Goal: Task Accomplishment & Management: Complete application form

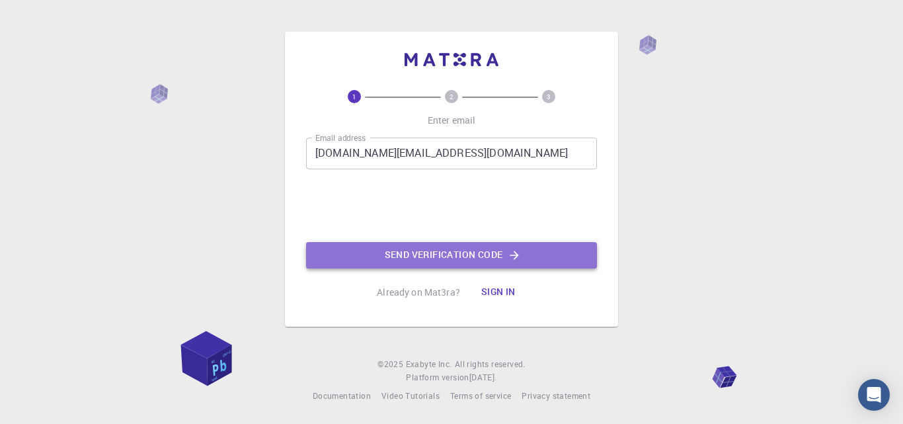
click at [447, 253] on button "Send verification code" at bounding box center [451, 255] width 291 height 26
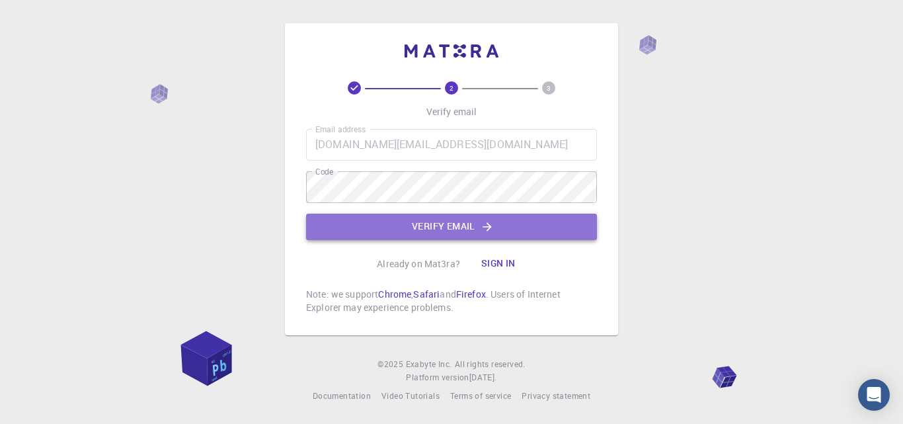
click at [443, 229] on button "Verify email" at bounding box center [451, 227] width 291 height 26
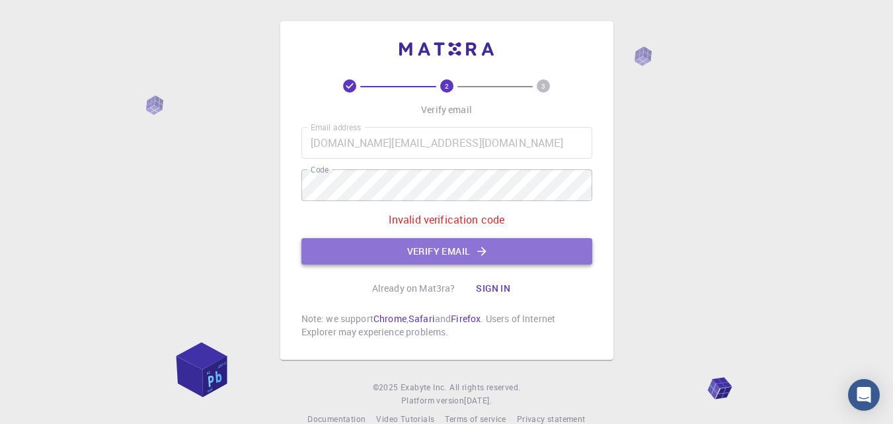
click at [442, 252] on button "Verify email" at bounding box center [447, 251] width 291 height 26
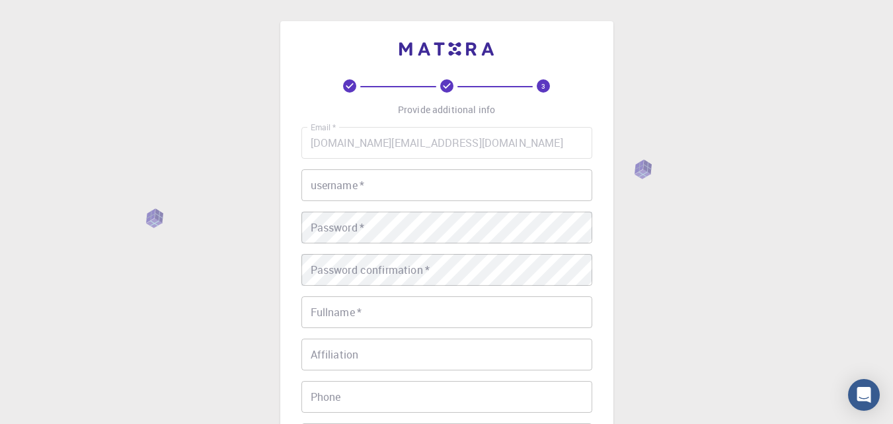
click at [346, 181] on input "username   *" at bounding box center [447, 185] width 291 height 32
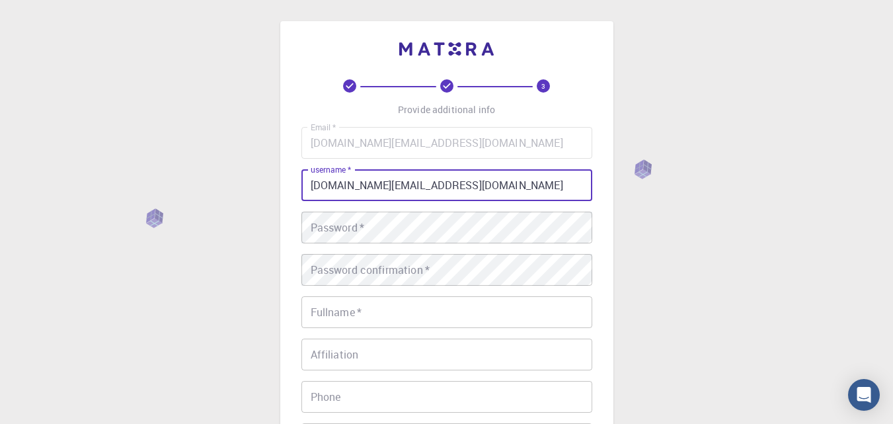
type input "[DOMAIN_NAME][EMAIL_ADDRESS][DOMAIN_NAME]"
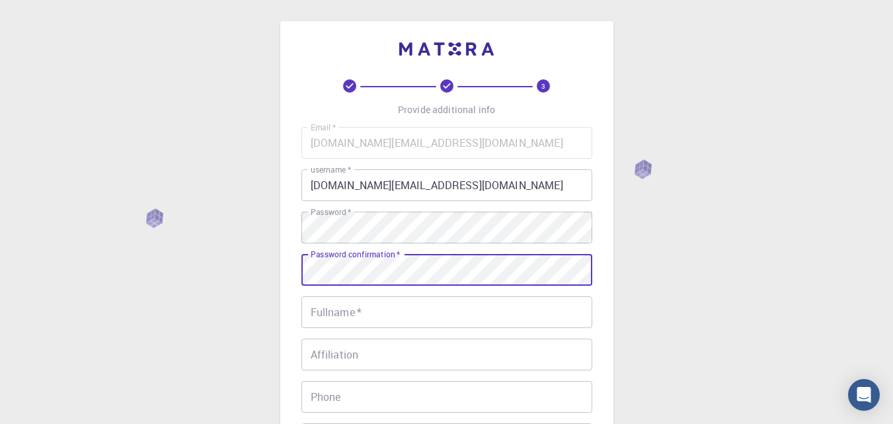
click at [332, 319] on input "Fullname   *" at bounding box center [447, 312] width 291 height 32
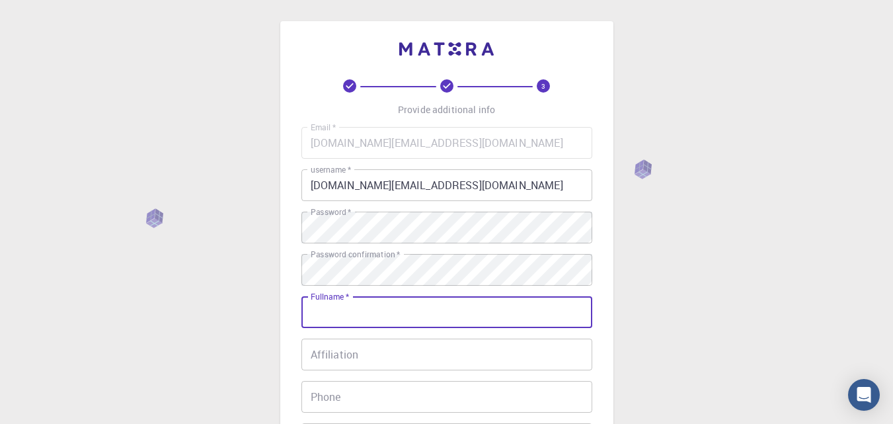
type input "[DEMOGRAPHIC_DATA][PERSON_NAME]"
type input "03426316863"
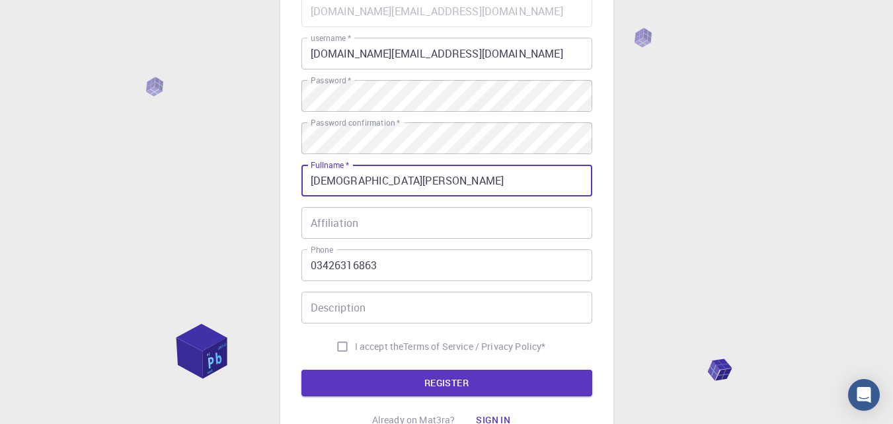
scroll to position [134, 0]
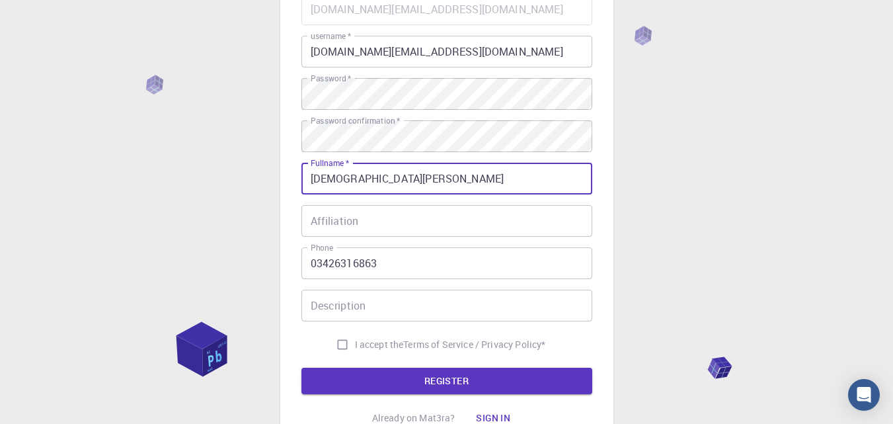
click at [349, 311] on input "Description" at bounding box center [447, 306] width 291 height 32
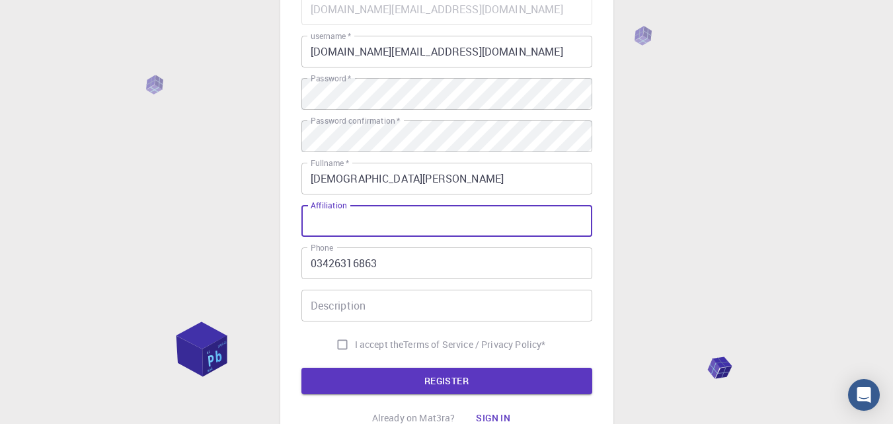
click at [338, 222] on input "Affiliation" at bounding box center [447, 221] width 291 height 32
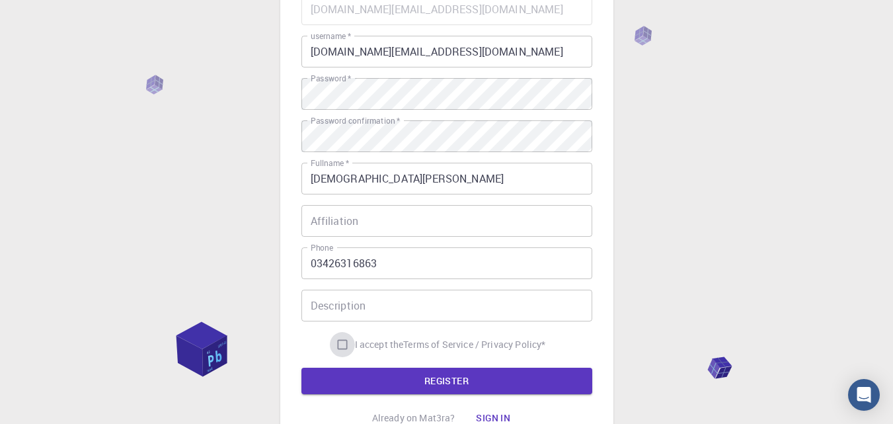
click at [341, 345] on input "I accept the Terms of Service / Privacy Policy *" at bounding box center [342, 344] width 25 height 25
checkbox input "true"
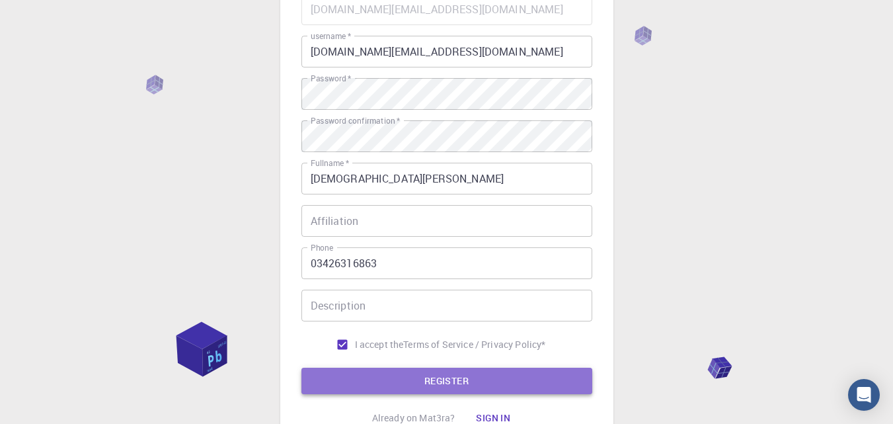
click at [450, 380] on button "REGISTER" at bounding box center [447, 381] width 291 height 26
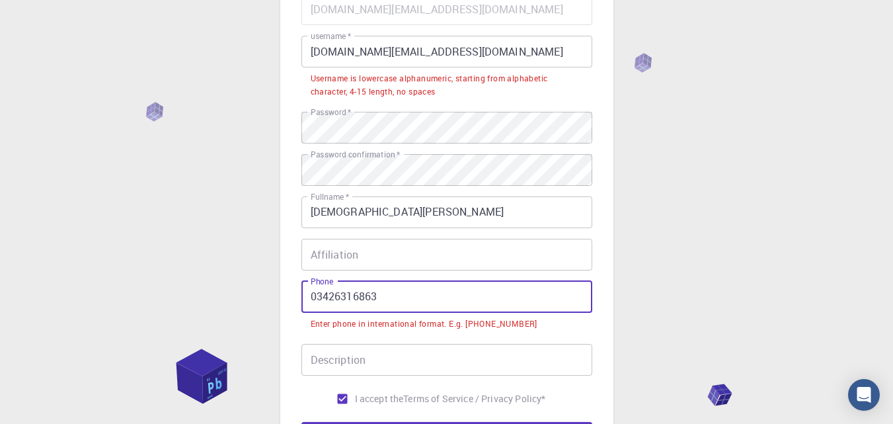
click at [313, 295] on input "03426316863" at bounding box center [447, 297] width 291 height 32
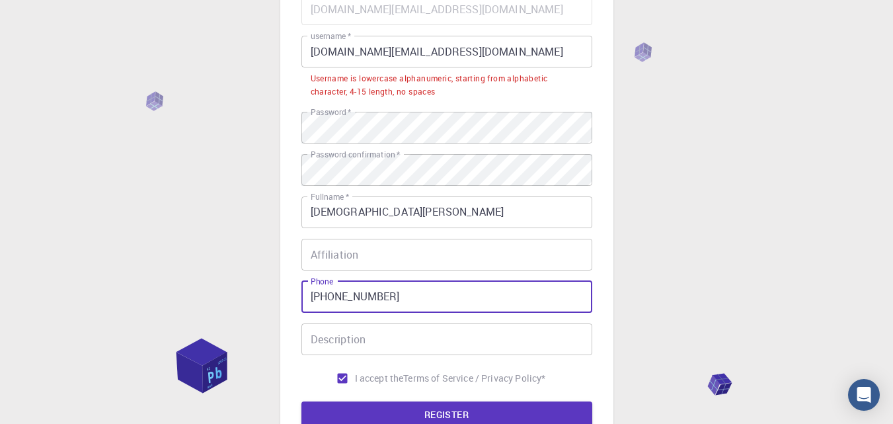
type input "[PHONE_NUMBER]"
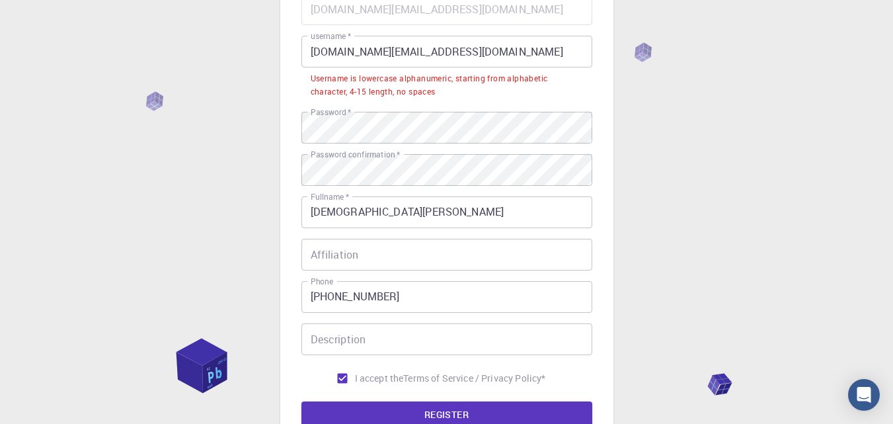
click at [653, 240] on div "3 Provide additional info Email   * [DOMAIN_NAME][EMAIL_ADDRESS][DOMAIN_NAME] E…" at bounding box center [446, 219] width 893 height 707
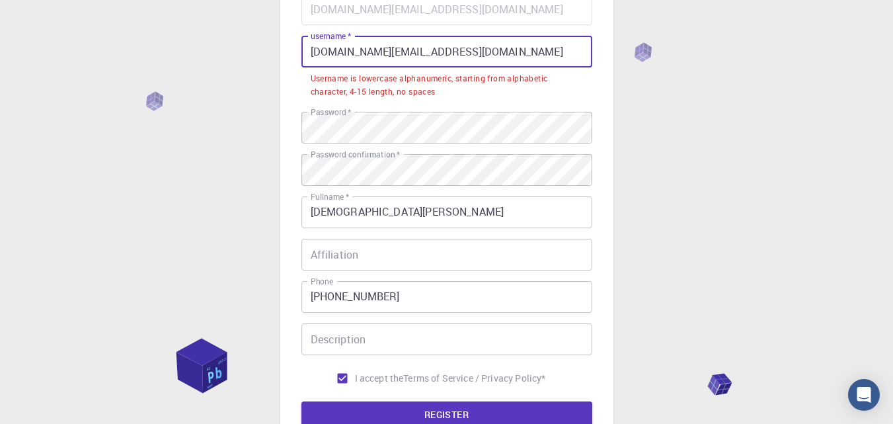
drag, startPoint x: 448, startPoint y: 52, endPoint x: 372, endPoint y: 54, distance: 76.7
click at [372, 54] on input "[DOMAIN_NAME][EMAIL_ADDRESS][DOMAIN_NAME]" at bounding box center [447, 52] width 291 height 32
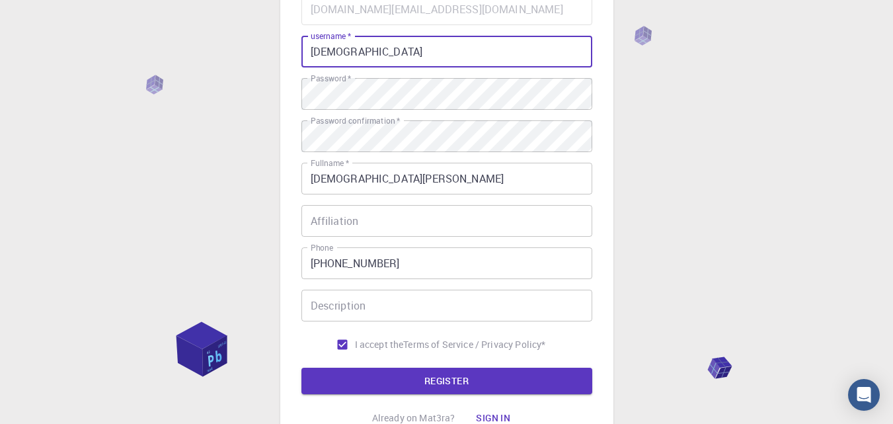
type input "[DEMOGRAPHIC_DATA]"
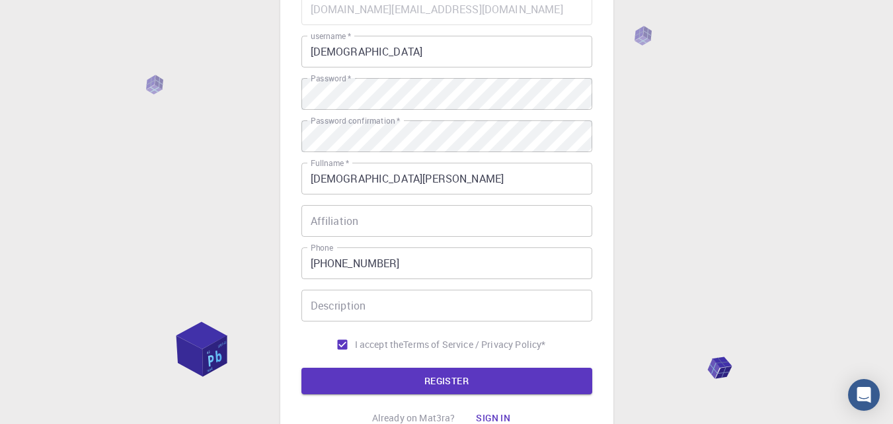
click at [727, 153] on div "3 Provide additional info Email   * [DOMAIN_NAME][EMAIL_ADDRESS][DOMAIN_NAME] E…" at bounding box center [446, 202] width 893 height 673
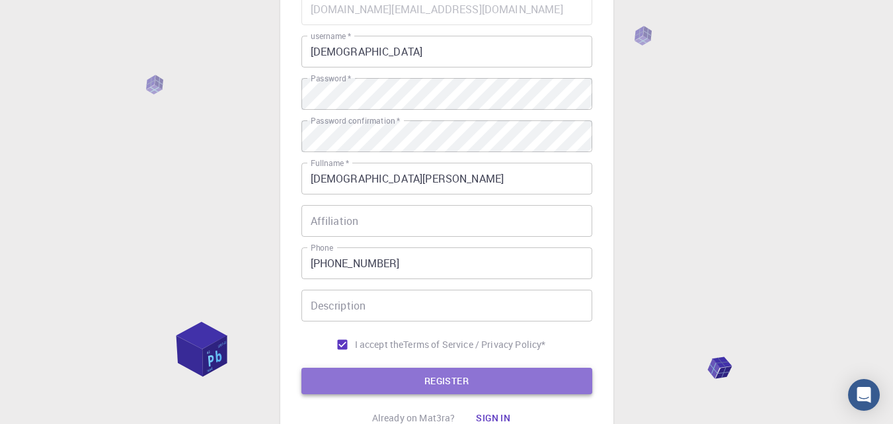
click at [453, 380] on button "REGISTER" at bounding box center [447, 381] width 291 height 26
click at [453, 380] on form "Email   * [DOMAIN_NAME][EMAIL_ADDRESS][DOMAIN_NAME] Email   * username   * shai…" at bounding box center [447, 193] width 291 height 401
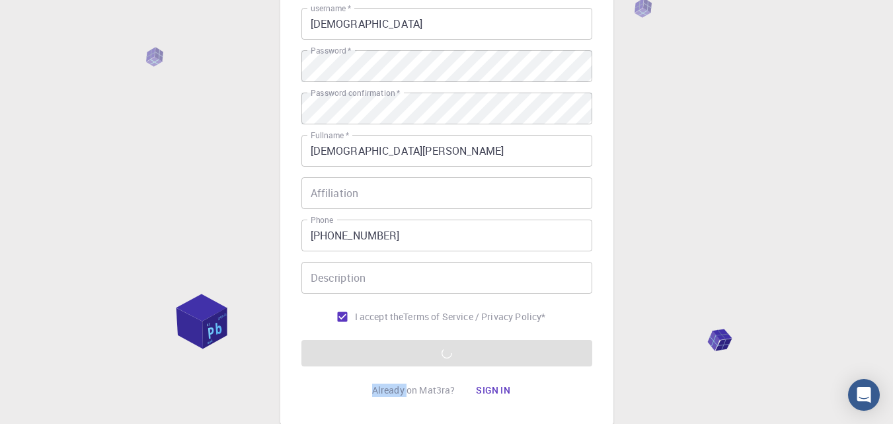
scroll to position [178, 0]
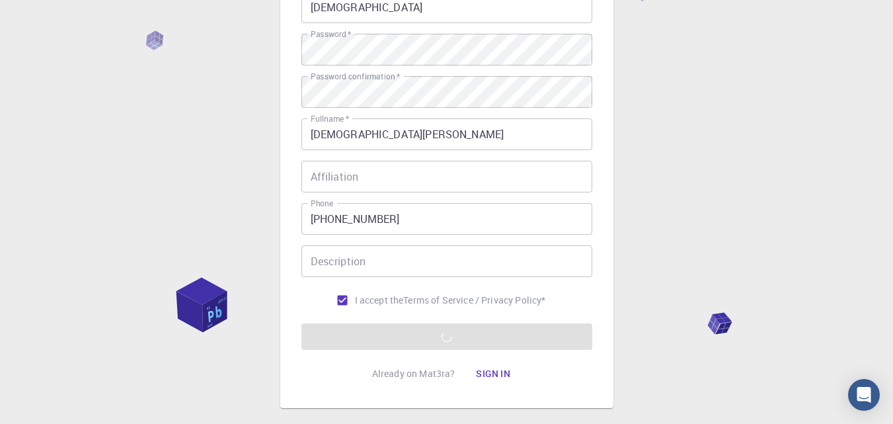
click at [747, 254] on div "3 Provide additional info Email   * [DOMAIN_NAME][EMAIL_ADDRESS][DOMAIN_NAME] E…" at bounding box center [446, 158] width 893 height 673
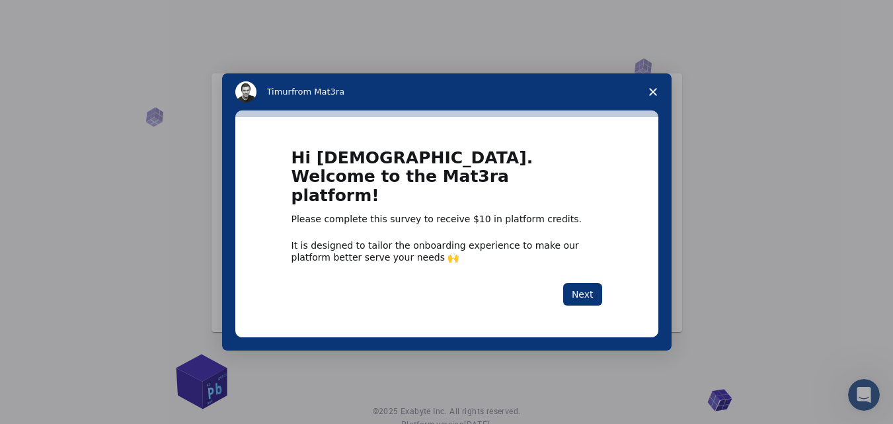
click at [654, 96] on icon "Close survey" at bounding box center [653, 92] width 8 height 8
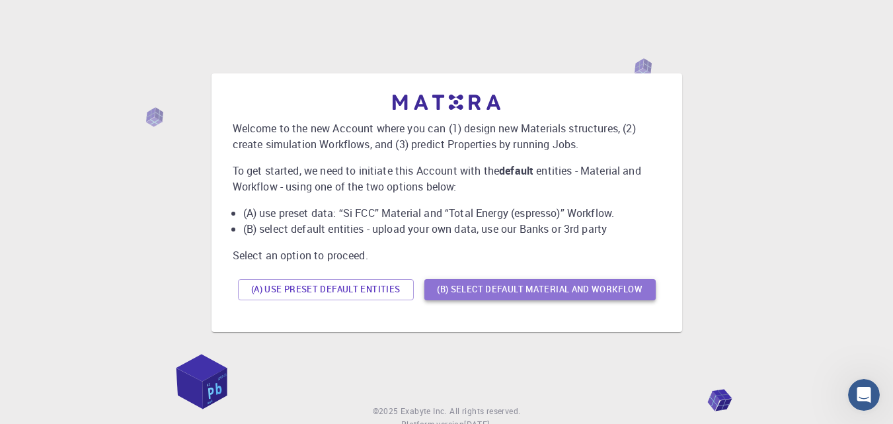
click at [489, 285] on button "(B) Select default material and workflow" at bounding box center [540, 289] width 231 height 21
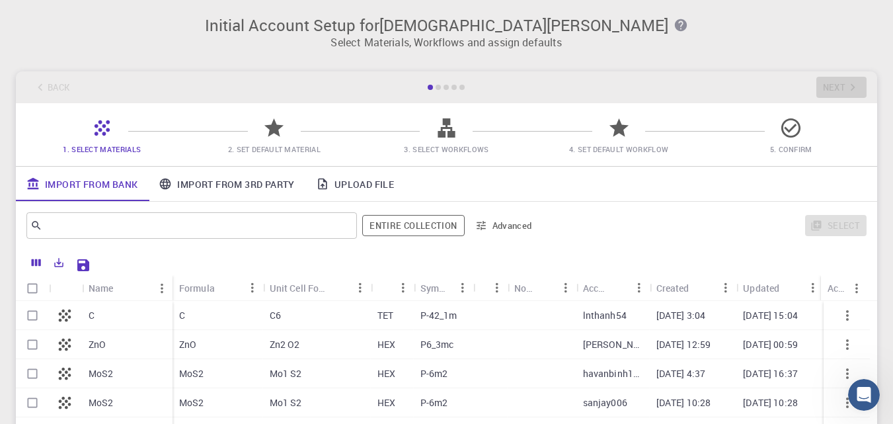
click at [439, 132] on icon at bounding box center [446, 127] width 17 height 19
